Goal: Task Accomplishment & Management: Check status

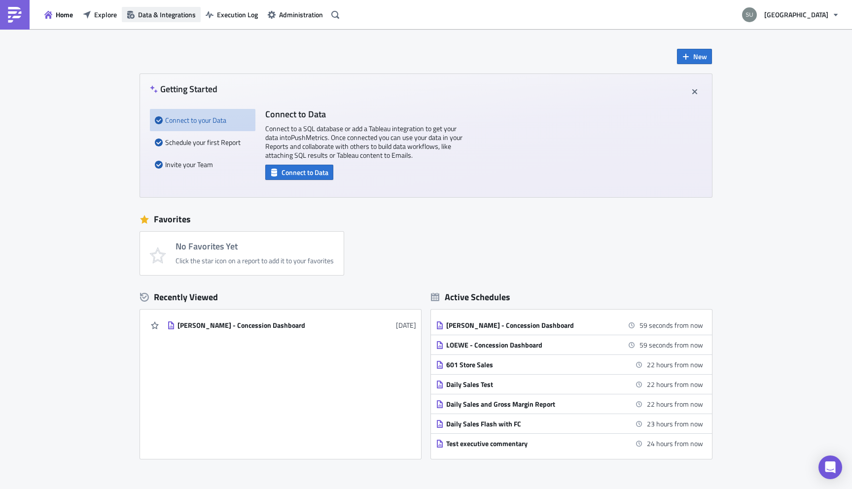
click at [180, 17] on span "Data & Integrations" at bounding box center [167, 14] width 58 height 10
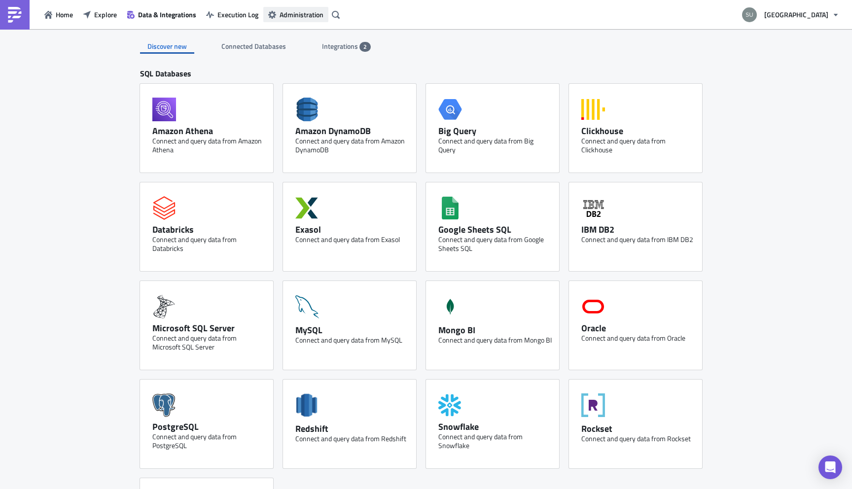
click at [301, 14] on span "Administration" at bounding box center [301, 14] width 44 height 10
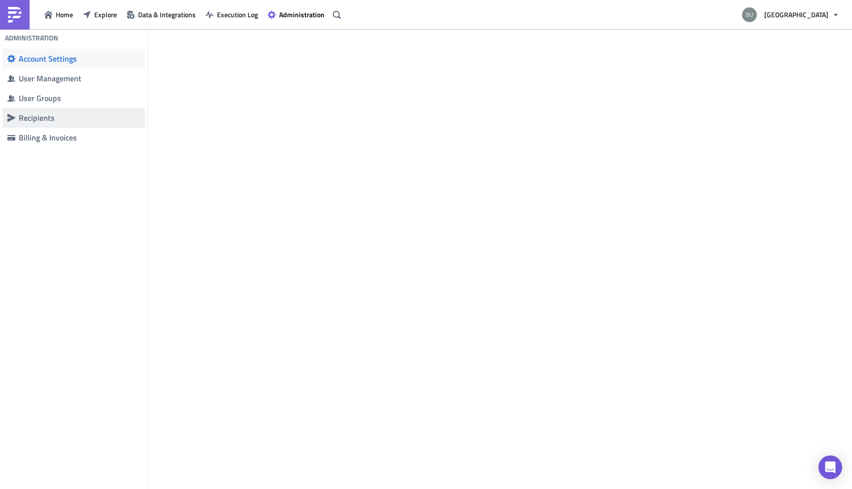
click at [46, 114] on div "Recipients" at bounding box center [79, 118] width 121 height 10
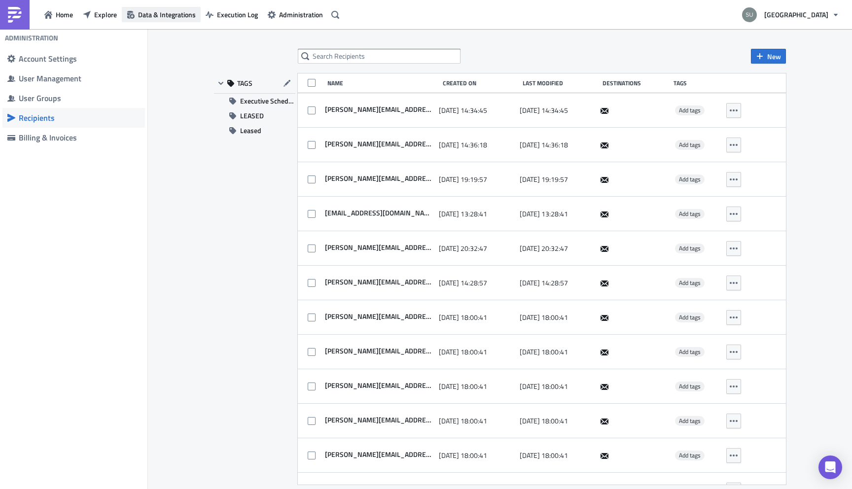
click at [167, 13] on span "Data & Integrations" at bounding box center [167, 14] width 58 height 10
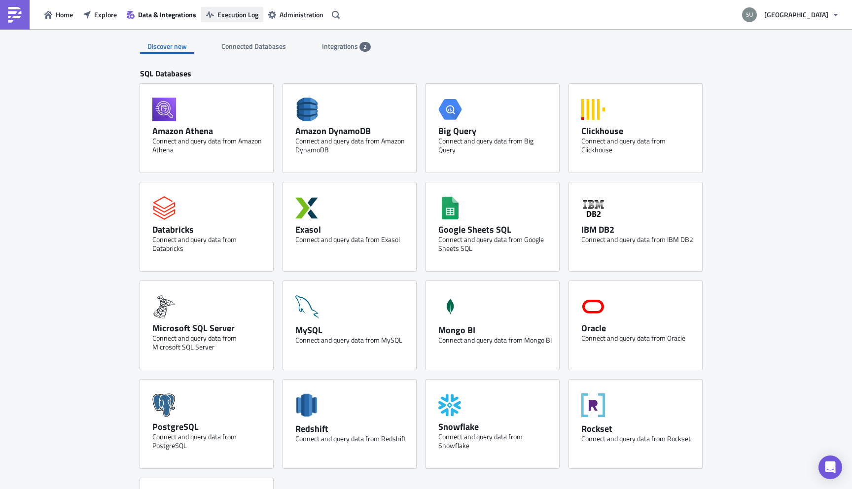
click at [244, 13] on span "Execution Log" at bounding box center [237, 14] width 41 height 10
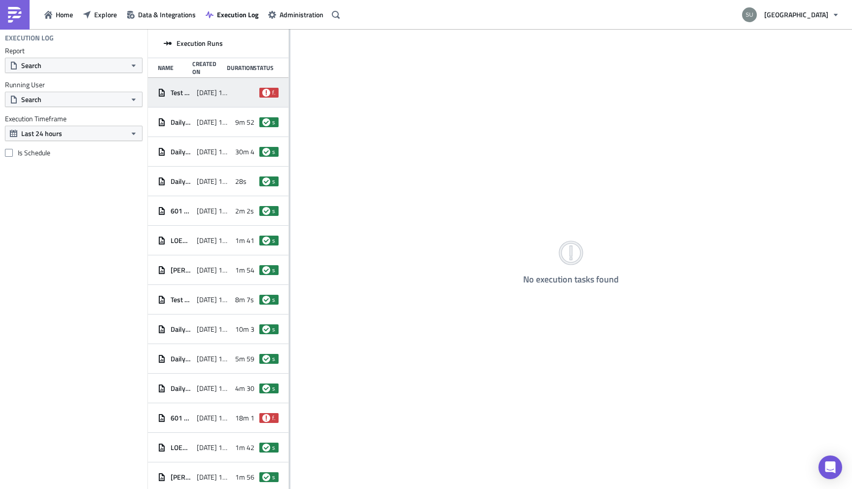
click at [220, 91] on span "[DATE] 16:00" at bounding box center [214, 92] width 34 height 9
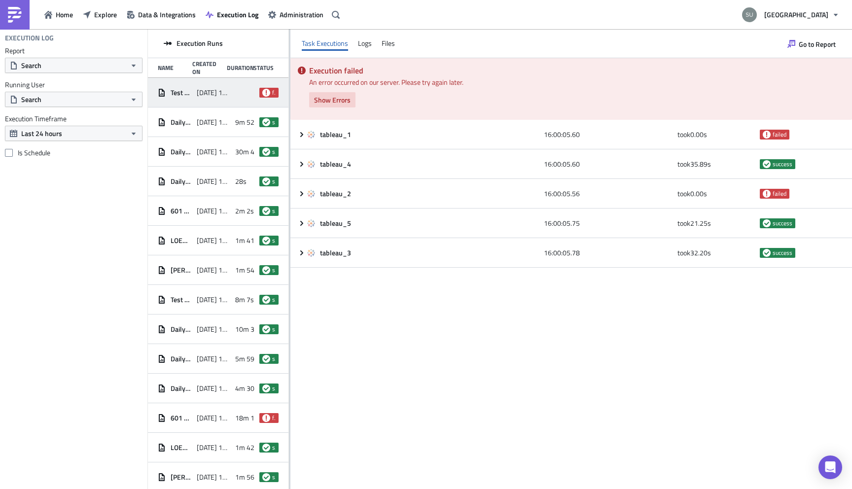
click at [333, 97] on span "Show Errors" at bounding box center [332, 100] width 36 height 10
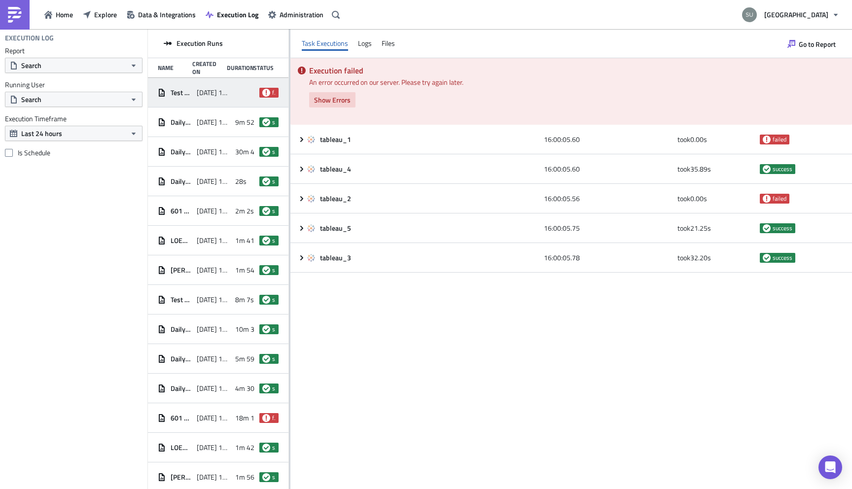
click at [334, 97] on span "Show Errors" at bounding box center [332, 100] width 36 height 10
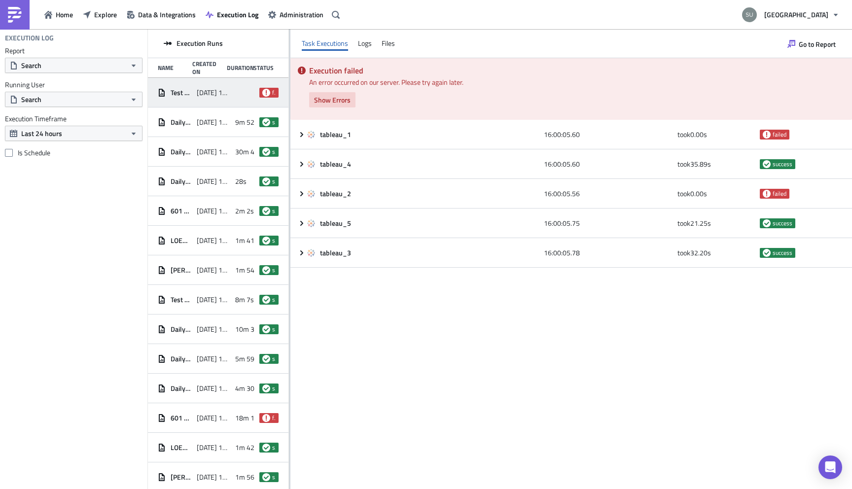
click at [343, 101] on span "Show Errors" at bounding box center [332, 100] width 36 height 10
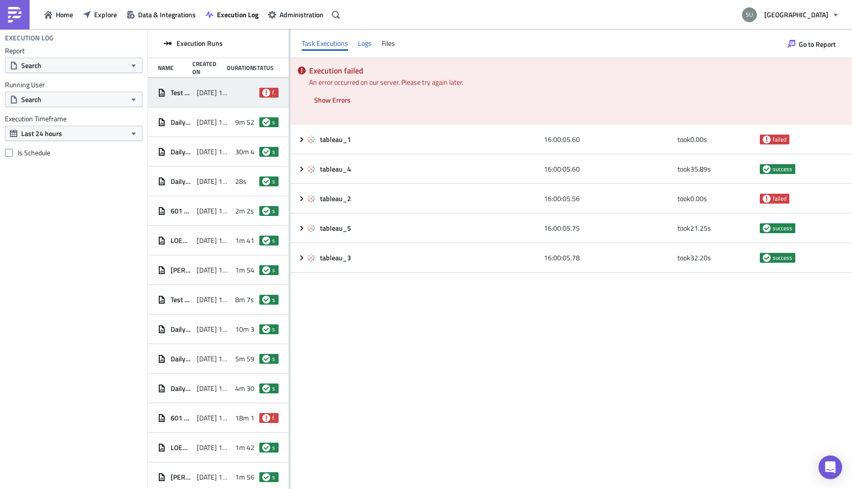
click at [361, 40] on div "Logs" at bounding box center [365, 43] width 14 height 15
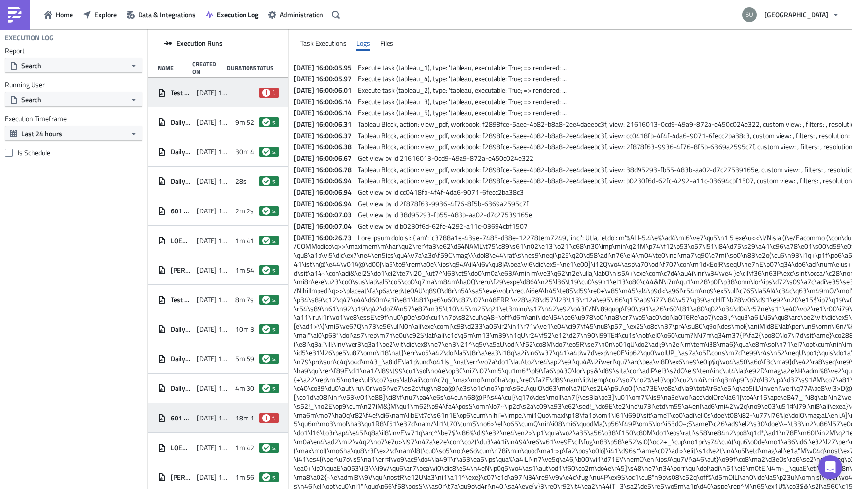
click at [232, 413] on div "601 Store Sales 2025-09-16 14:00 18m 17s failed" at bounding box center [218, 418] width 140 height 30
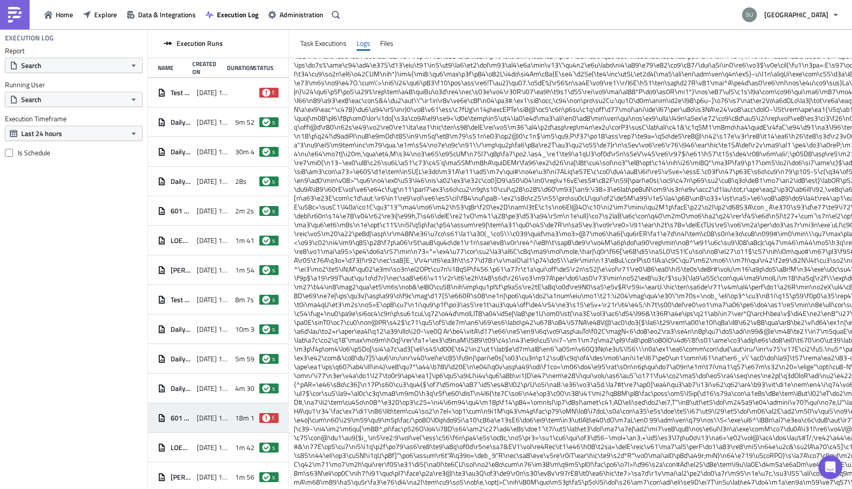
scroll to position [1998, 0]
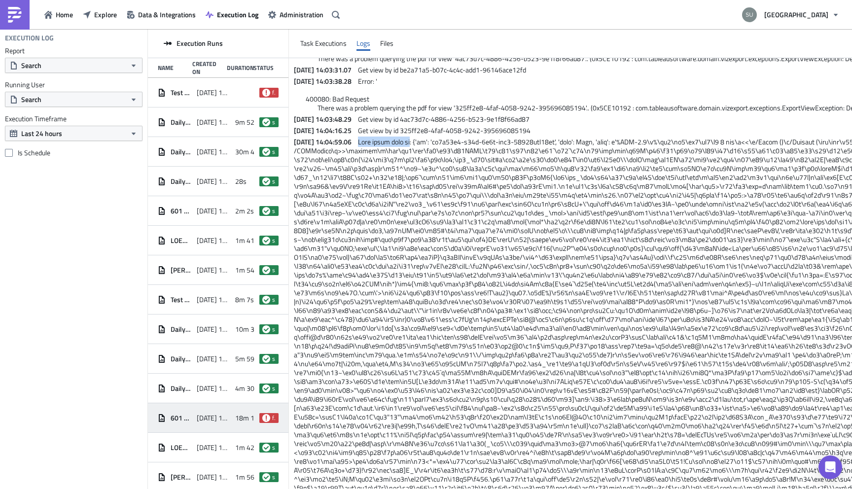
drag, startPoint x: 427, startPoint y: 205, endPoint x: 374, endPoint y: 204, distance: 52.7
copy span "View found item is"
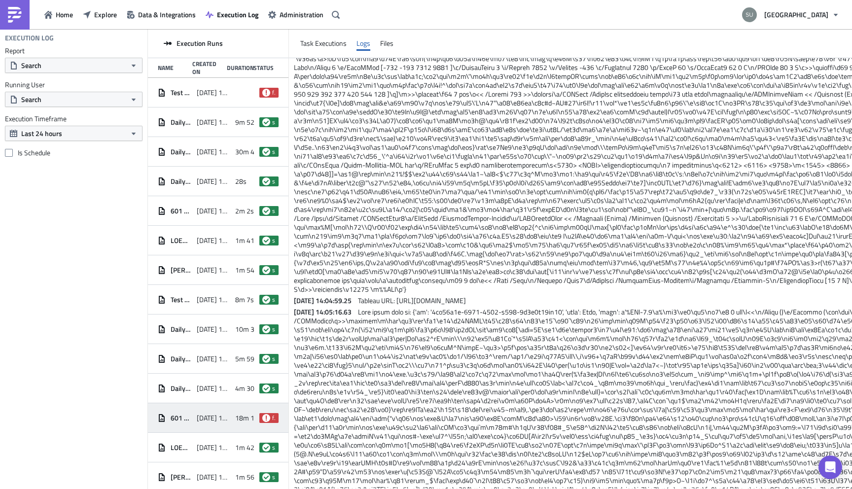
scroll to position [2963, 0]
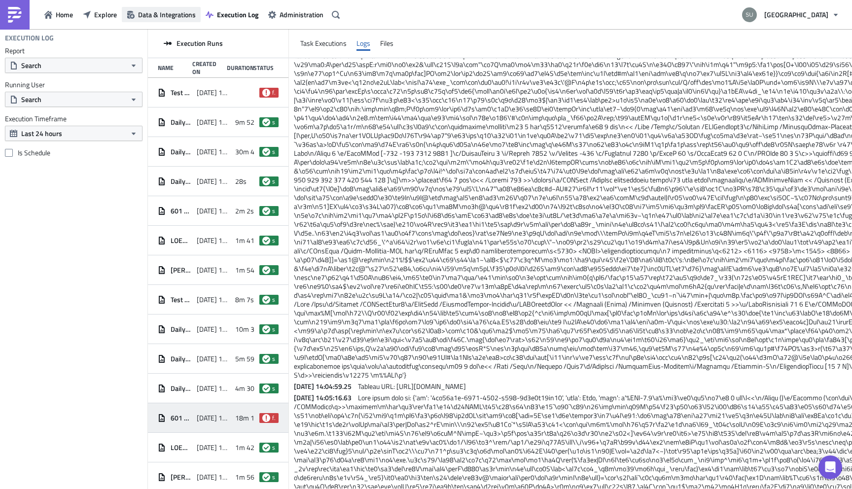
click at [165, 11] on span "Data & Integrations" at bounding box center [167, 14] width 58 height 10
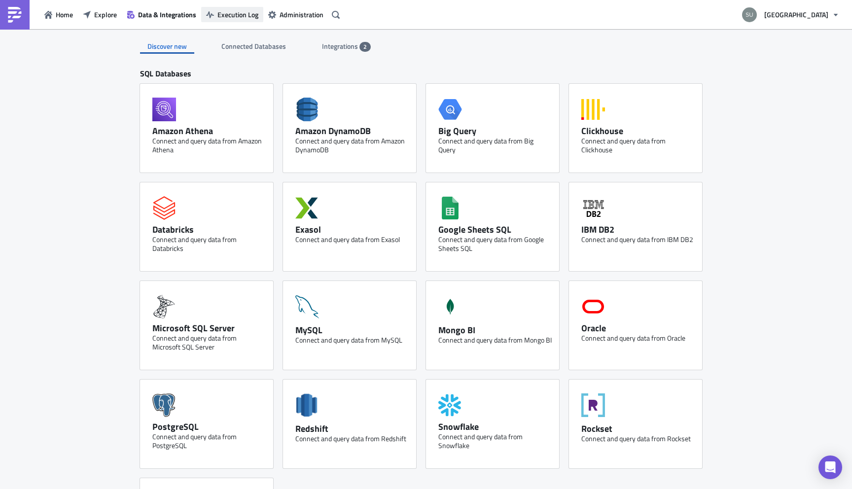
click at [226, 22] on button "Execution Log" at bounding box center [232, 14] width 62 height 15
